Goal: Transaction & Acquisition: Purchase product/service

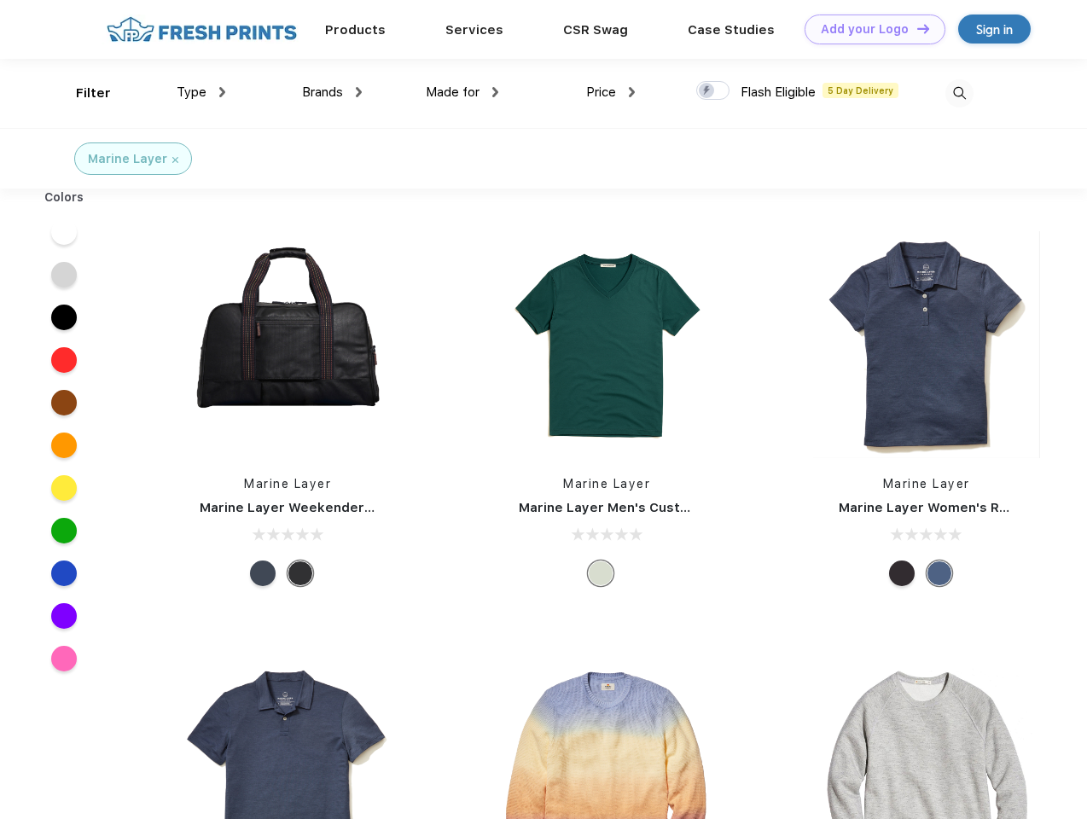
click at [869, 29] on link "Add your Logo Design Tool" at bounding box center [875, 30] width 141 height 30
click at [0, 0] on div "Design Tool" at bounding box center [0, 0] width 0 height 0
click at [916, 28] on link "Add your Logo Design Tool" at bounding box center [875, 30] width 141 height 30
click at [82, 93] on div "Filter" at bounding box center [93, 94] width 35 height 20
click at [201, 92] on span "Type" at bounding box center [192, 91] width 30 height 15
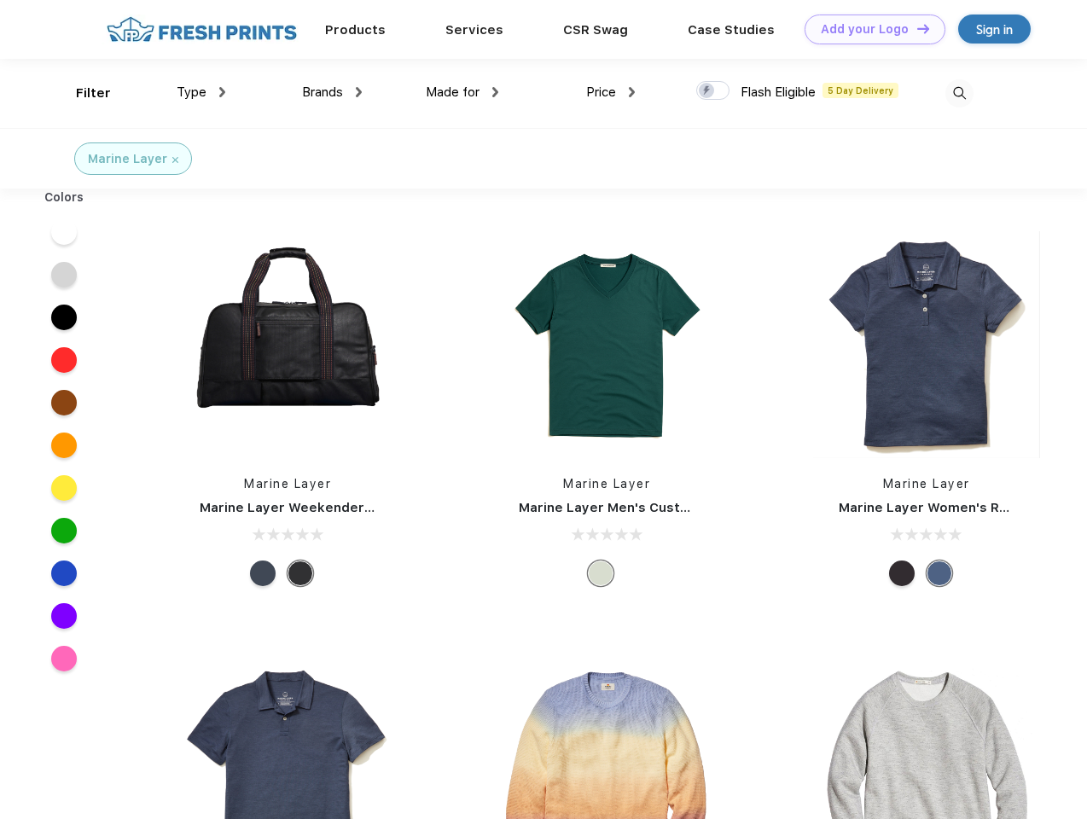
click at [332, 92] on span "Brands" at bounding box center [322, 91] width 41 height 15
click at [463, 92] on span "Made for" at bounding box center [453, 91] width 54 height 15
click at [611, 92] on span "Price" at bounding box center [601, 91] width 30 height 15
click at [713, 91] on div at bounding box center [712, 90] width 33 height 19
click at [707, 91] on input "checkbox" at bounding box center [701, 85] width 11 height 11
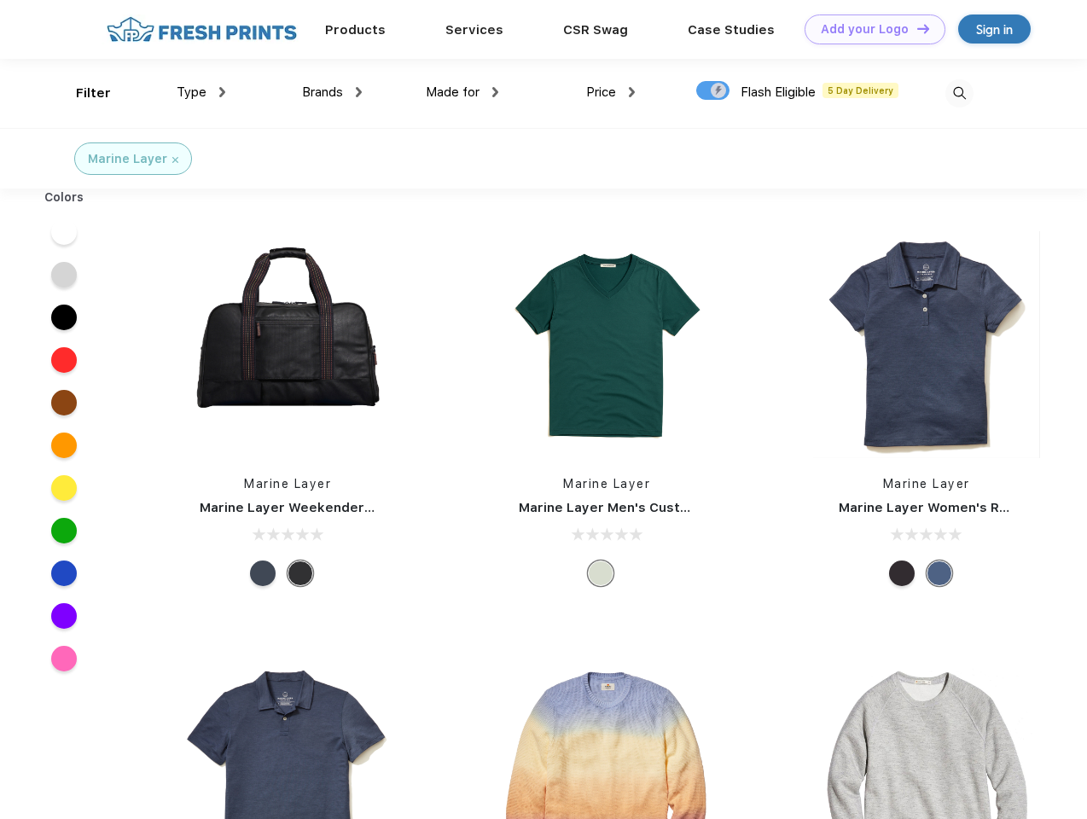
click at [959, 93] on img at bounding box center [959, 93] width 28 height 28
